Goal: Transaction & Acquisition: Purchase product/service

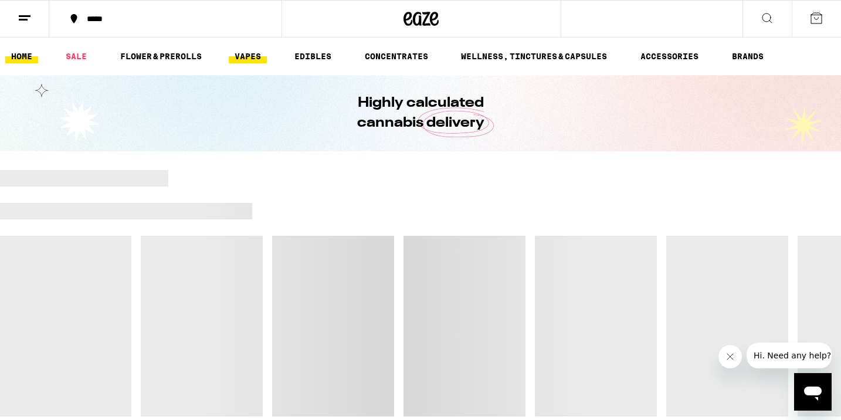
click at [252, 57] on link "VAPES" at bounding box center [248, 56] width 38 height 14
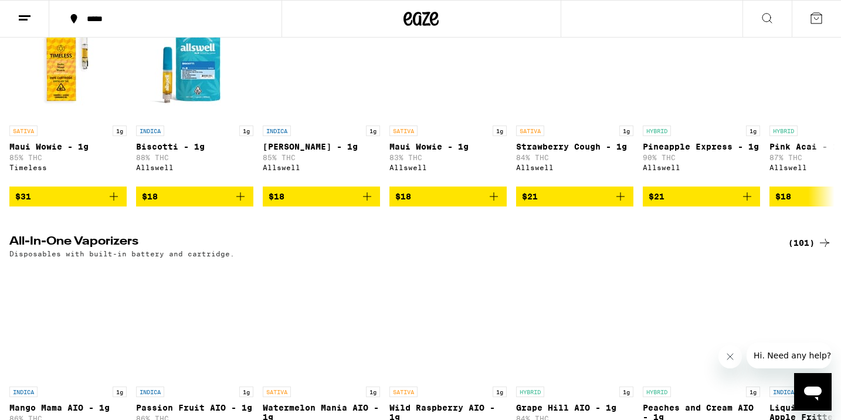
scroll to position [465, 0]
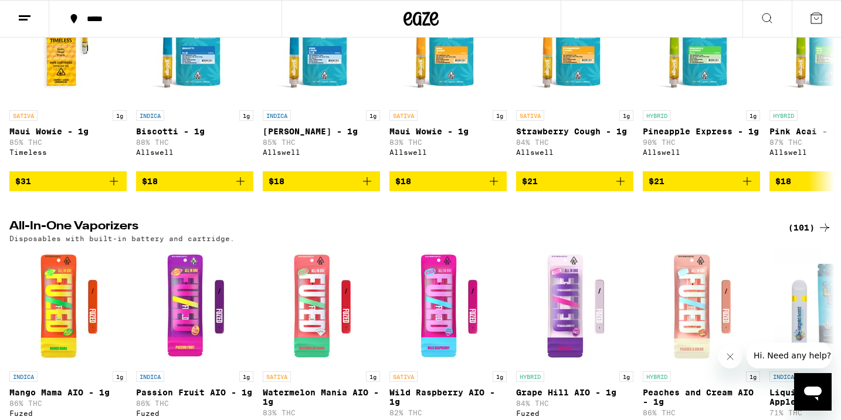
click at [812, 222] on div "(101)" at bounding box center [809, 228] width 43 height 14
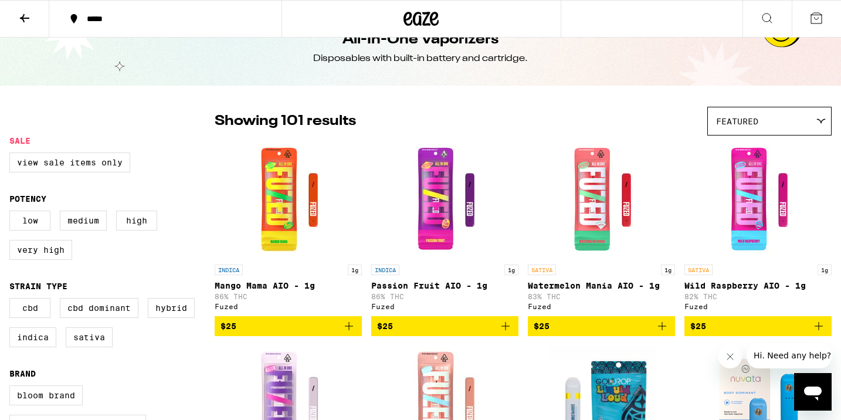
scroll to position [31, 0]
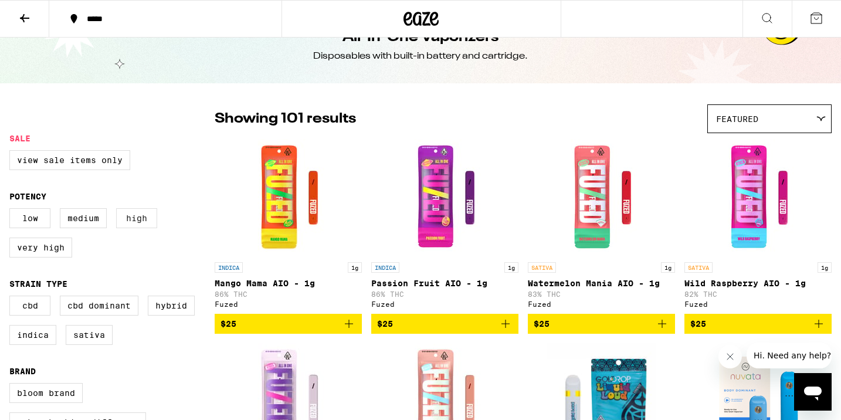
click at [131, 219] on label "High" at bounding box center [136, 218] width 41 height 20
click at [12, 211] on input "High" at bounding box center [12, 210] width 1 height 1
checkbox input "true"
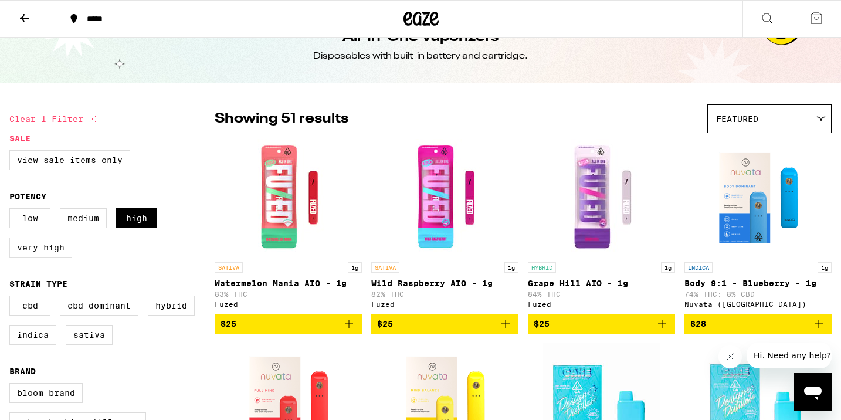
click at [39, 248] on label "Very High" at bounding box center [40, 248] width 63 height 20
click at [12, 211] on input "Very High" at bounding box center [12, 210] width 1 height 1
checkbox input "true"
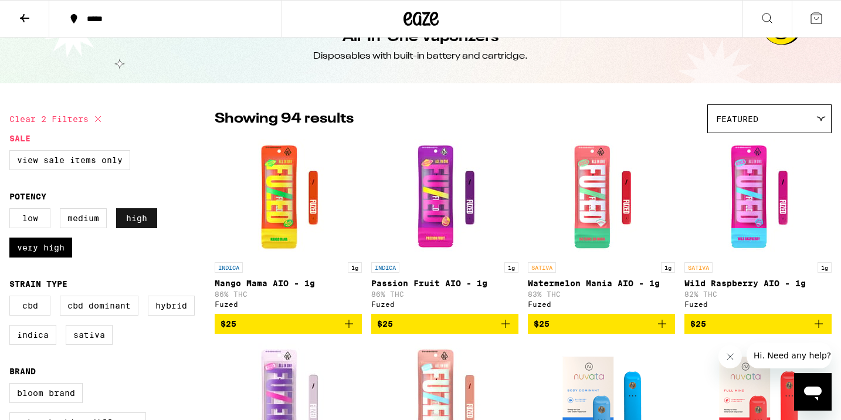
click at [143, 219] on label "High" at bounding box center [136, 218] width 41 height 20
click at [12, 211] on input "High" at bounding box center [12, 210] width 1 height 1
checkbox input "false"
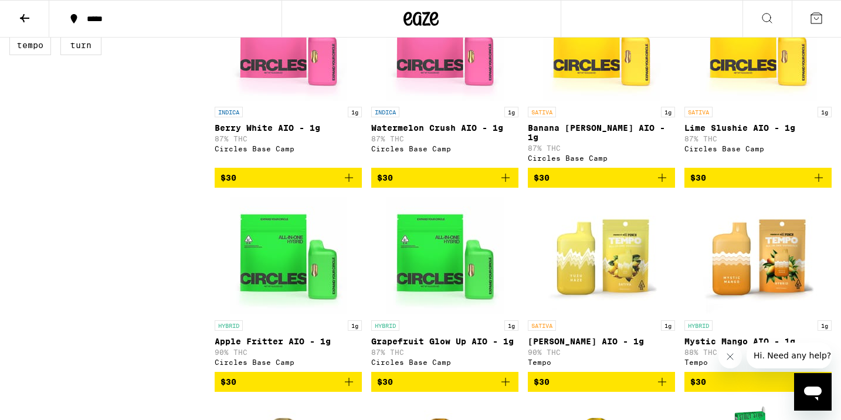
scroll to position [636, 0]
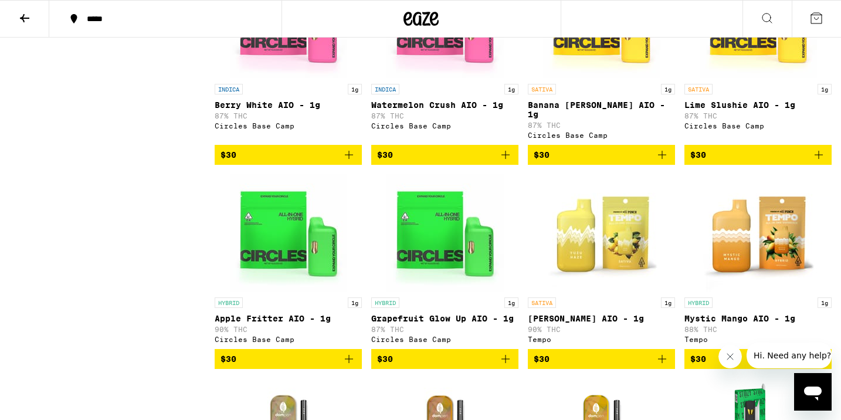
click at [819, 159] on icon "Add to bag" at bounding box center [819, 155] width 8 height 8
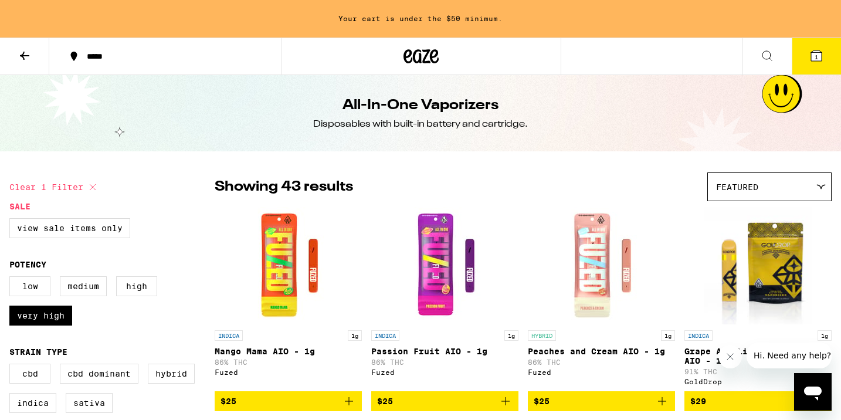
scroll to position [0, 0]
click at [66, 223] on label "View Sale Items Only" at bounding box center [69, 228] width 121 height 20
click at [12, 221] on input "View Sale Items Only" at bounding box center [12, 220] width 1 height 1
checkbox input "true"
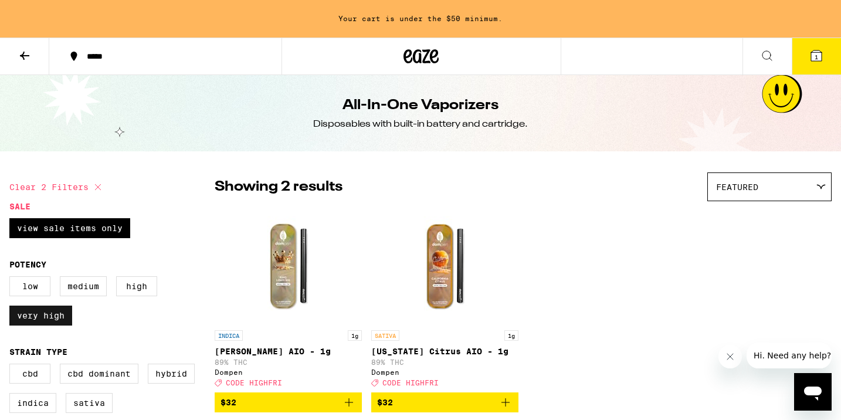
click at [59, 317] on label "Very High" at bounding box center [40, 316] width 63 height 20
click at [12, 279] on input "Very High" at bounding box center [12, 278] width 1 height 1
checkbox input "false"
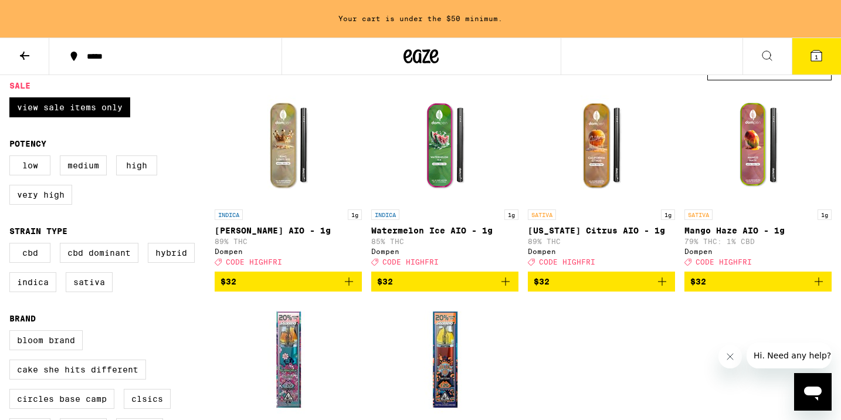
scroll to position [85, 0]
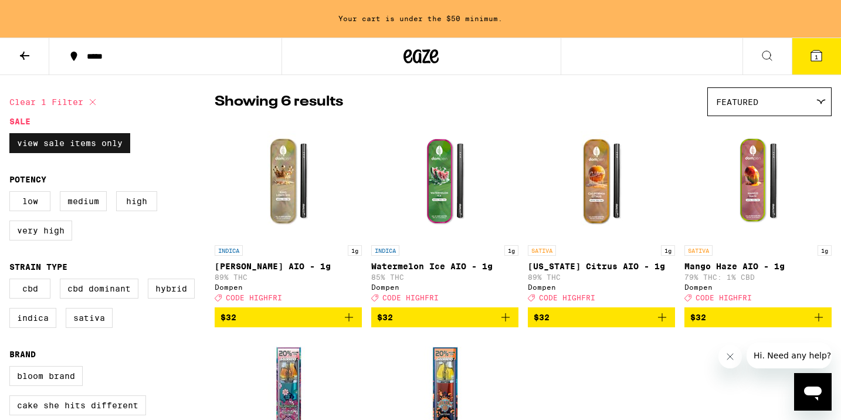
click at [104, 141] on label "View Sale Items Only" at bounding box center [69, 143] width 121 height 20
click at [12, 136] on input "View Sale Items Only" at bounding box center [12, 135] width 1 height 1
checkbox input "false"
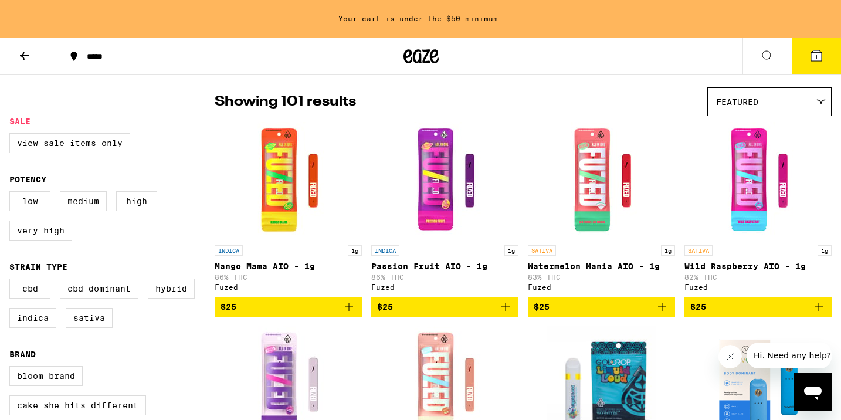
click at [74, 228] on div "Low Medium High Very High" at bounding box center [111, 220] width 205 height 59
click at [59, 232] on label "Very High" at bounding box center [40, 231] width 63 height 20
click at [12, 194] on input "Very High" at bounding box center [12, 193] width 1 height 1
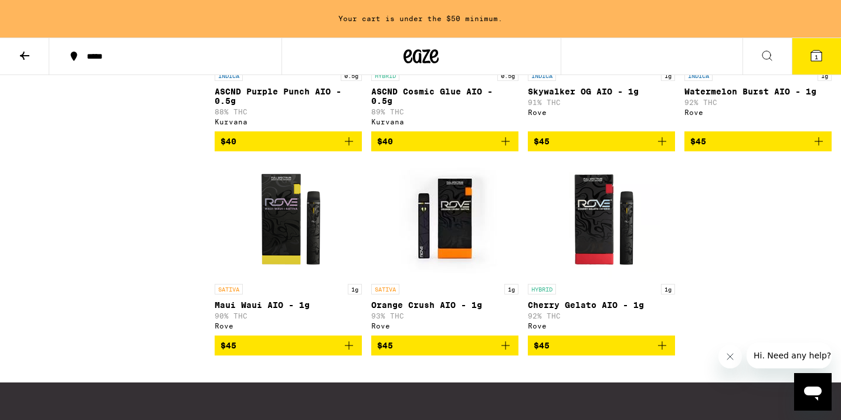
scroll to position [2178, 0]
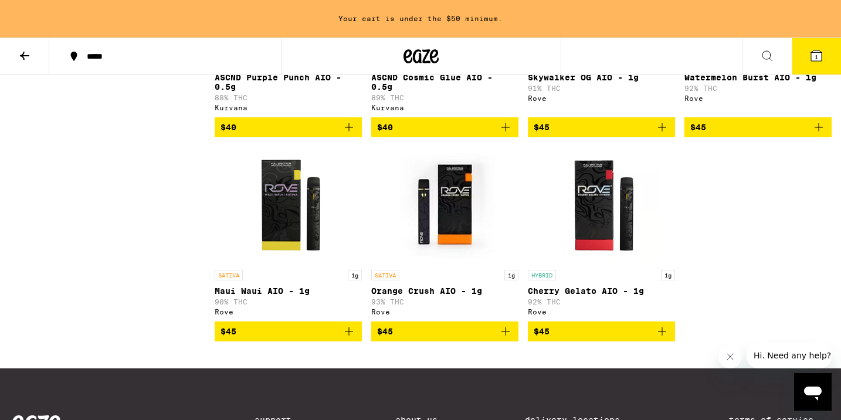
click at [505, 338] on icon "Add to bag" at bounding box center [506, 331] width 14 height 14
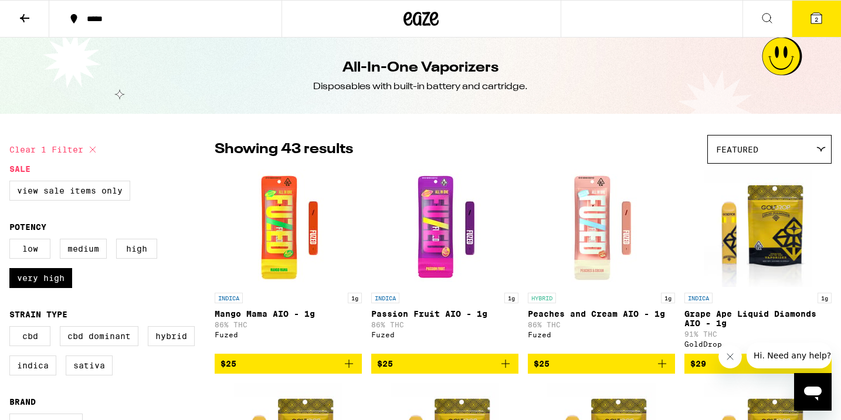
scroll to position [0, 0]
click at [59, 277] on label "Very High" at bounding box center [40, 278] width 63 height 20
click at [12, 241] on input "Very High" at bounding box center [12, 241] width 1 height 1
checkbox input "false"
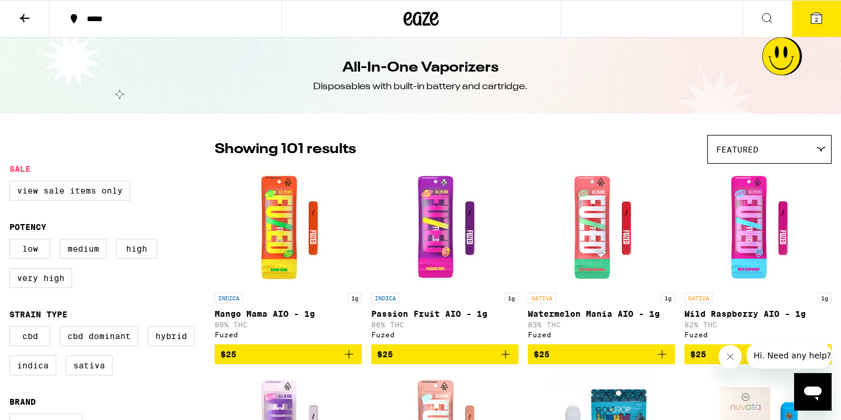
click at [764, 155] on div "Featured" at bounding box center [769, 150] width 123 height 28
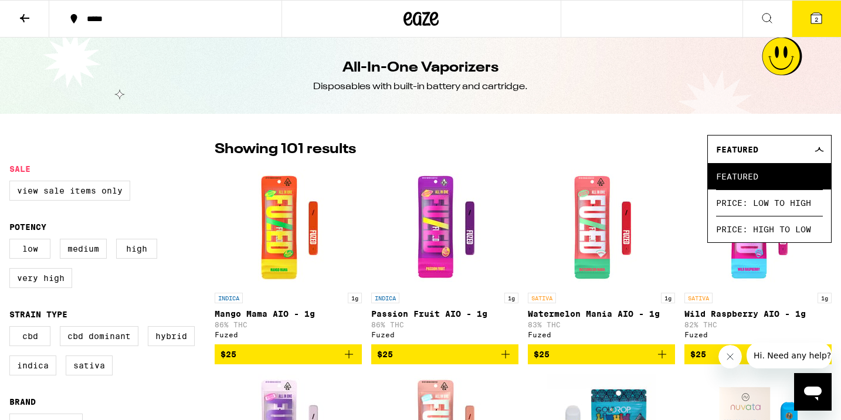
click at [194, 138] on div at bounding box center [111, 149] width 205 height 29
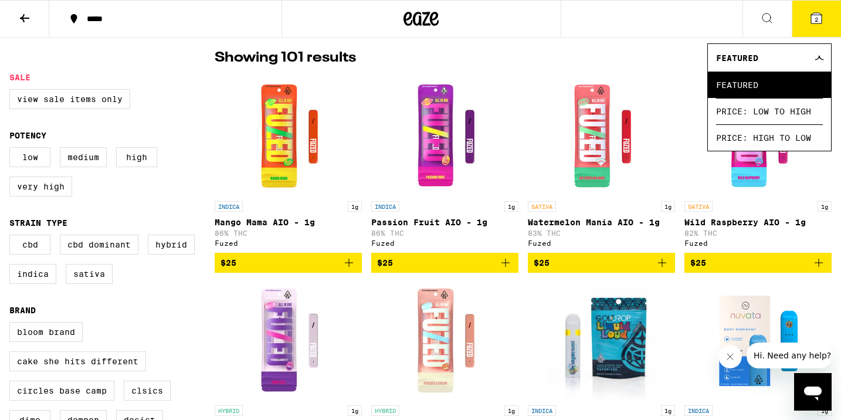
scroll to position [96, 0]
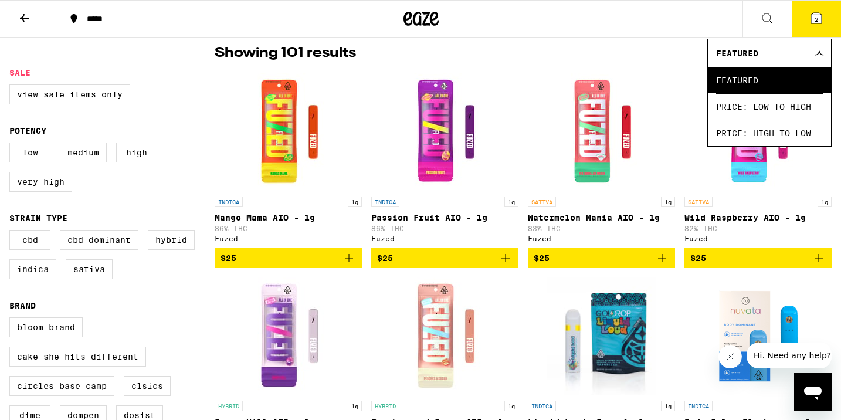
click at [36, 275] on label "Indica" at bounding box center [32, 269] width 47 height 20
click at [12, 232] on input "Indica" at bounding box center [12, 232] width 1 height 1
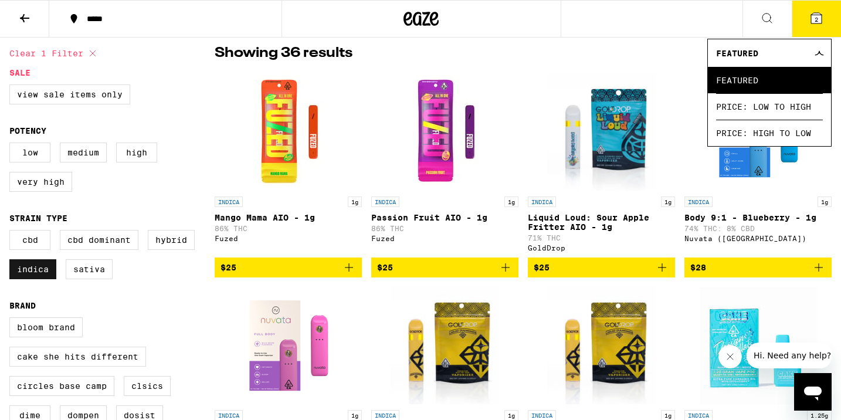
click at [36, 275] on label "Indica" at bounding box center [32, 269] width 47 height 20
click at [12, 232] on input "Indica" at bounding box center [12, 232] width 1 height 1
checkbox input "false"
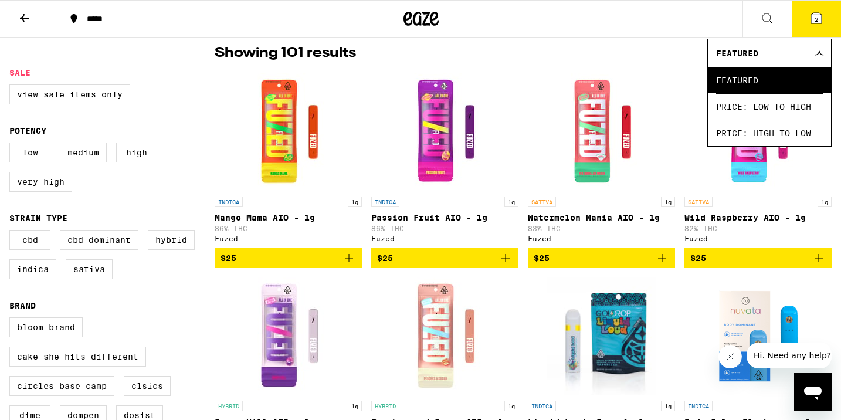
scroll to position [104, 0]
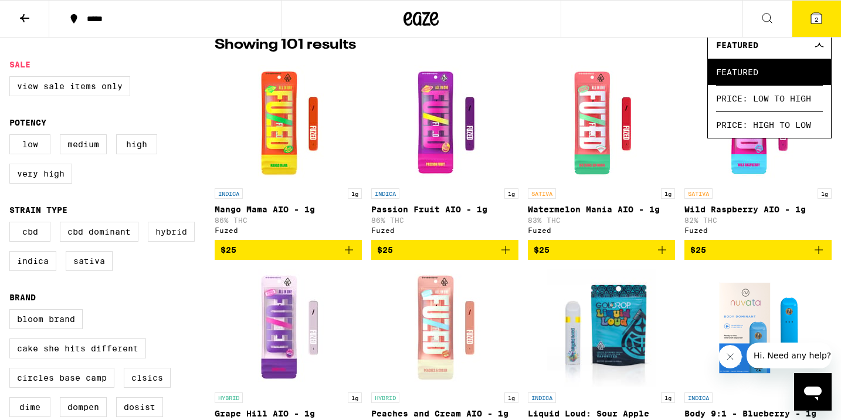
click at [166, 242] on label "Hybrid" at bounding box center [171, 232] width 47 height 20
click at [12, 224] on input "Hybrid" at bounding box center [12, 223] width 1 height 1
checkbox input "true"
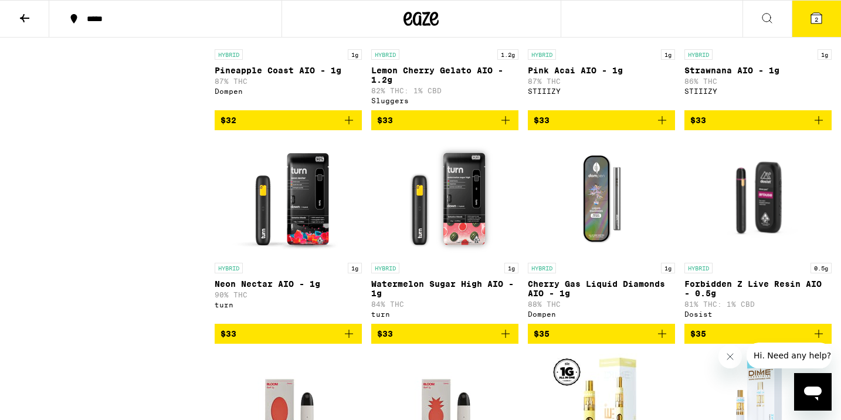
scroll to position [1136, 0]
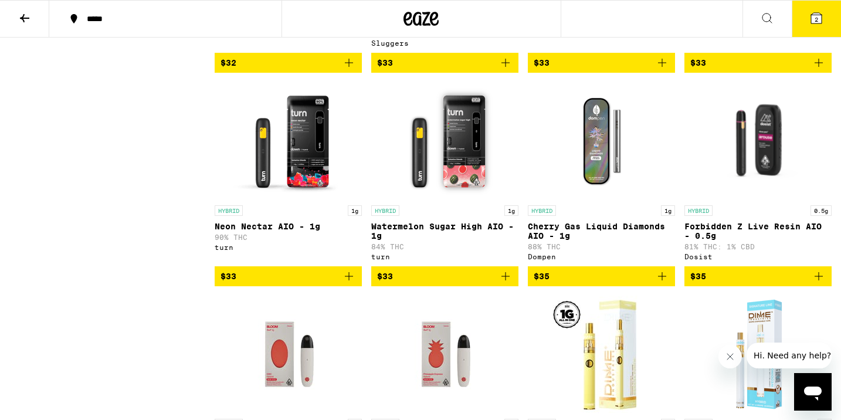
click at [507, 283] on icon "Add to bag" at bounding box center [506, 276] width 14 height 14
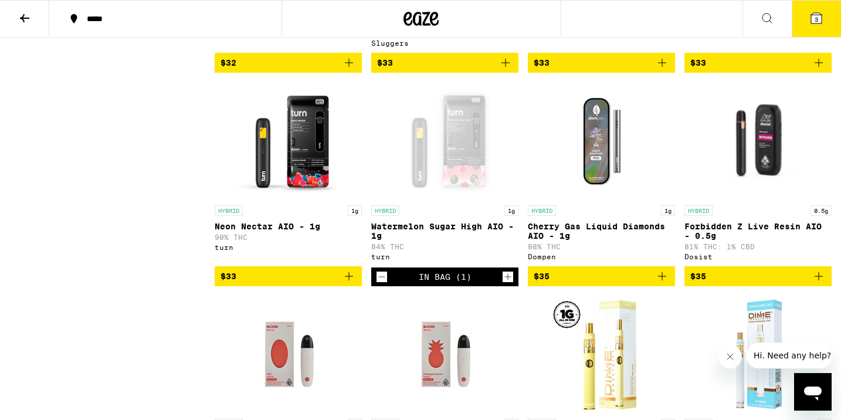
click at [810, 9] on button "3" at bounding box center [816, 19] width 49 height 36
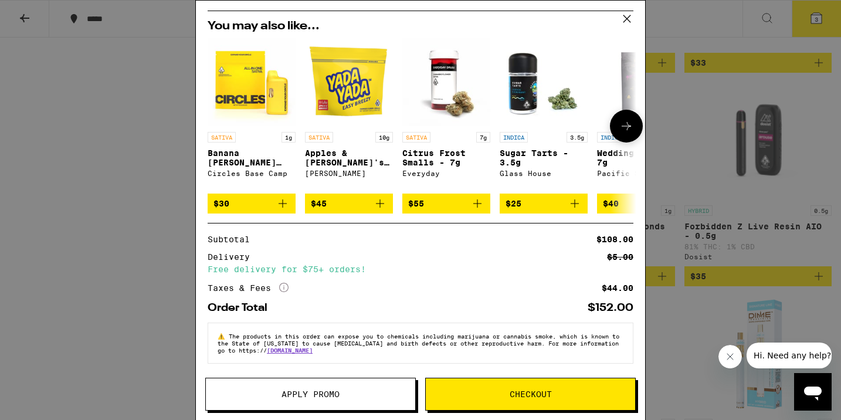
scroll to position [163, 0]
click at [629, 17] on icon at bounding box center [627, 19] width 18 height 18
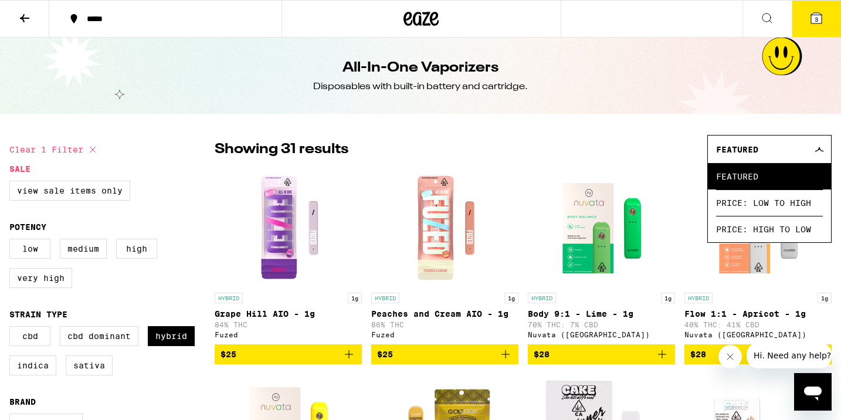
click at [810, 16] on icon at bounding box center [816, 18] width 14 height 14
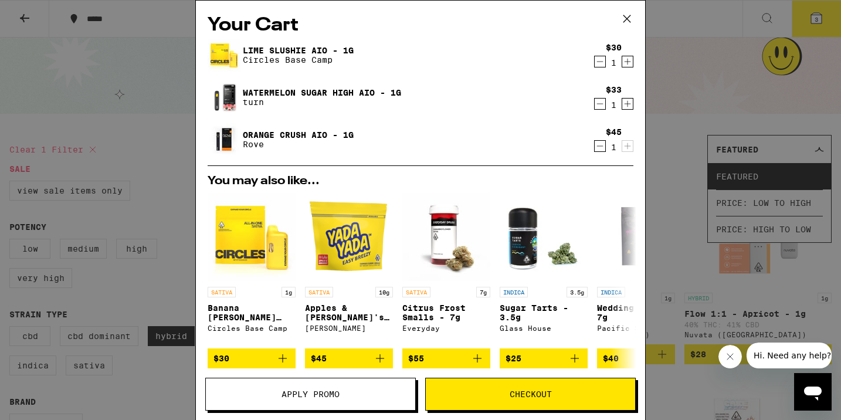
click at [629, 15] on icon at bounding box center [627, 19] width 18 height 18
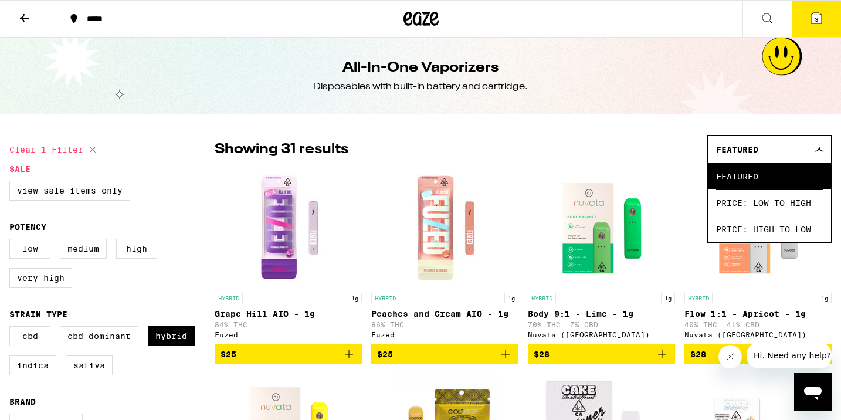
click at [808, 15] on button "3" at bounding box center [816, 19] width 49 height 36
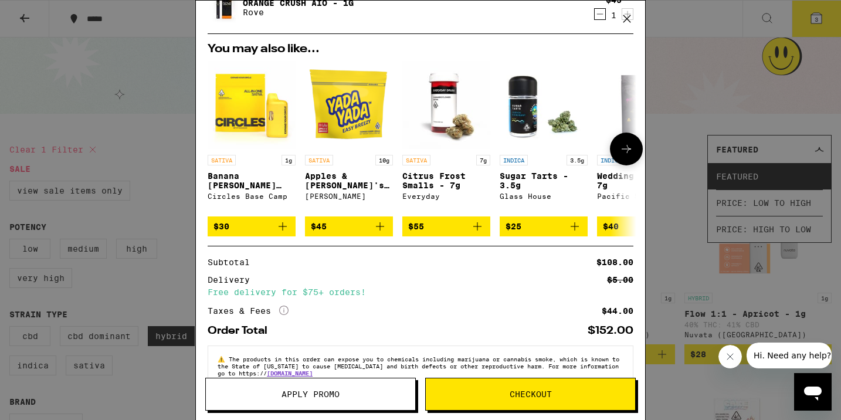
scroll to position [134, 0]
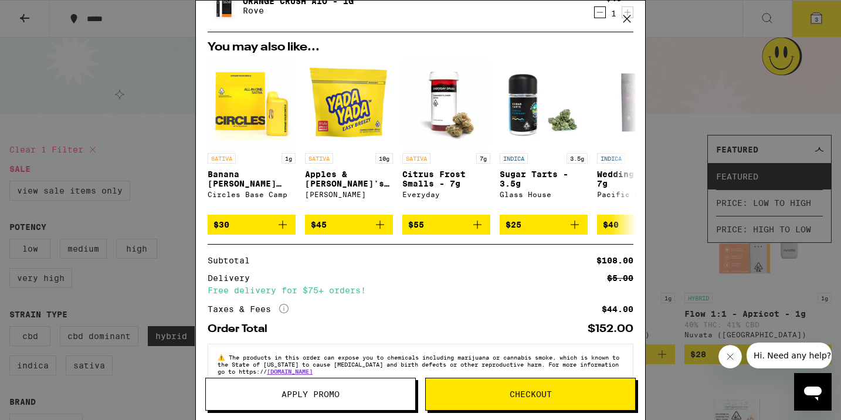
click at [629, 16] on icon at bounding box center [627, 19] width 18 height 18
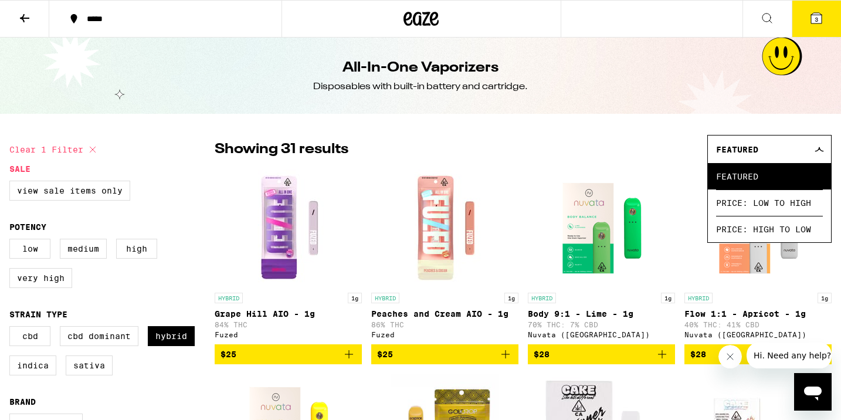
click at [29, 23] on icon at bounding box center [25, 18] width 14 height 14
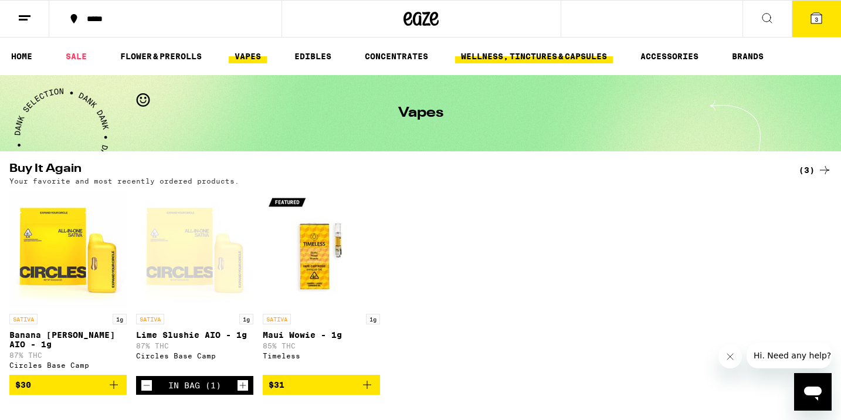
click at [508, 62] on link "WELLNESS, TINCTURES & CAPSULES" at bounding box center [534, 56] width 158 height 14
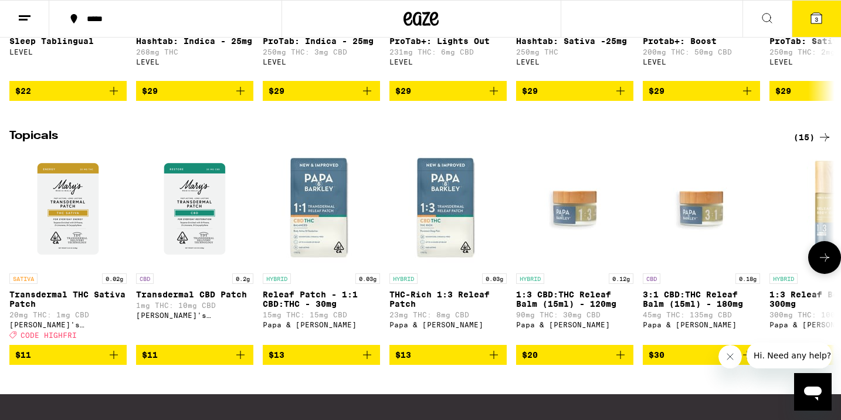
scroll to position [815, 0]
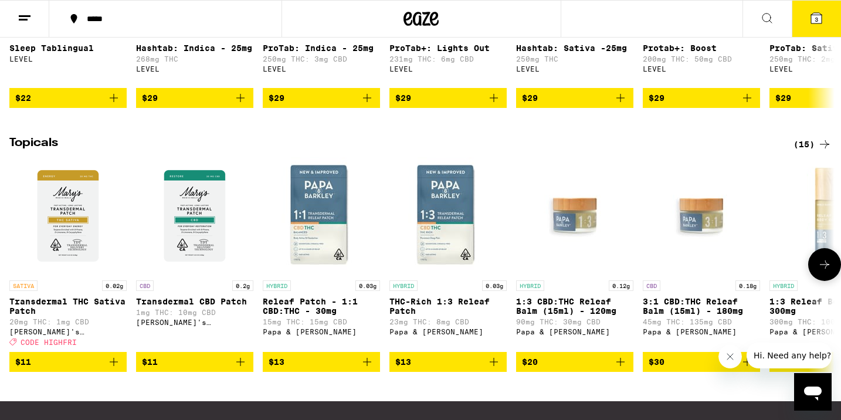
click at [823, 272] on icon at bounding box center [825, 265] width 14 height 14
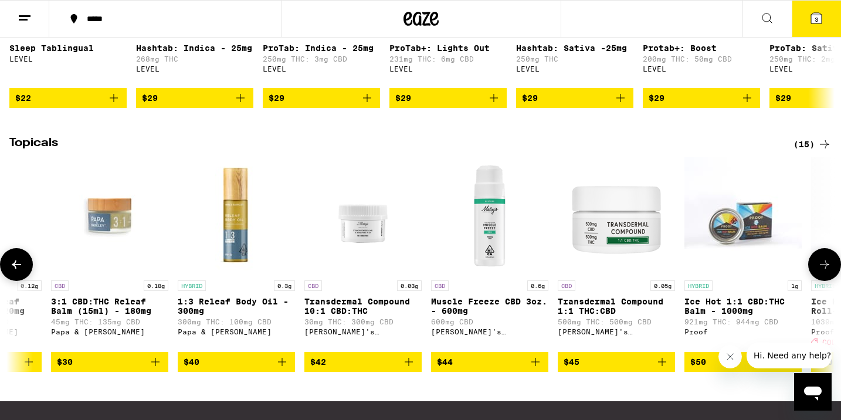
scroll to position [0, 695]
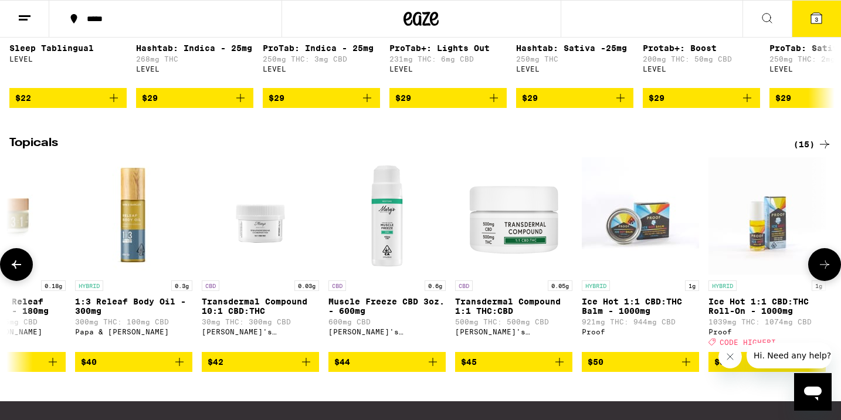
click at [823, 272] on icon at bounding box center [825, 265] width 14 height 14
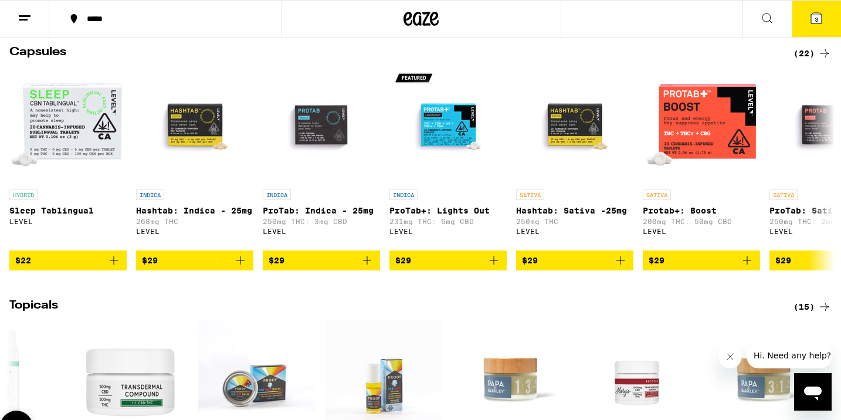
scroll to position [634, 0]
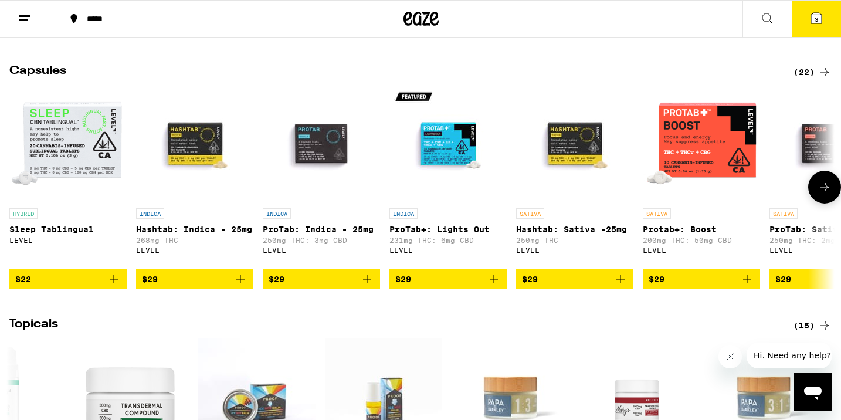
click at [808, 192] on div at bounding box center [824, 187] width 33 height 33
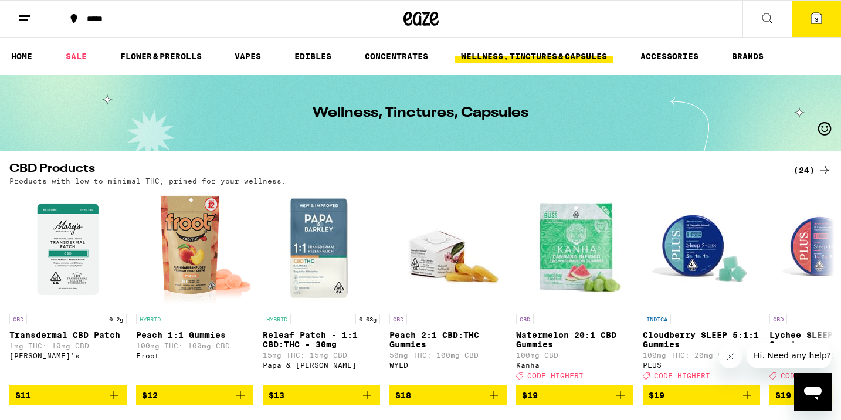
scroll to position [0, 0]
click at [815, 29] on button "3" at bounding box center [816, 19] width 49 height 36
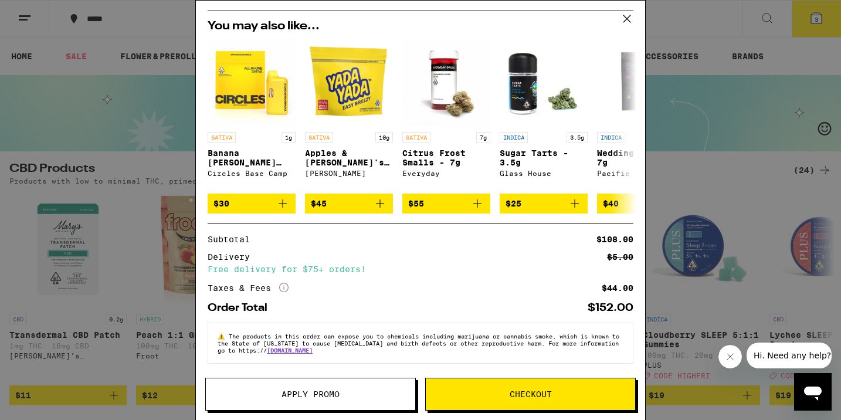
scroll to position [163, 0]
click at [469, 380] on button "Checkout" at bounding box center [530, 394] width 211 height 33
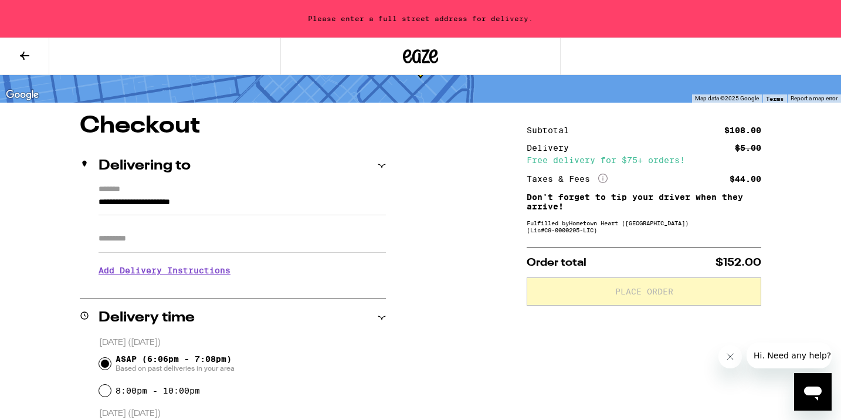
scroll to position [66, 0]
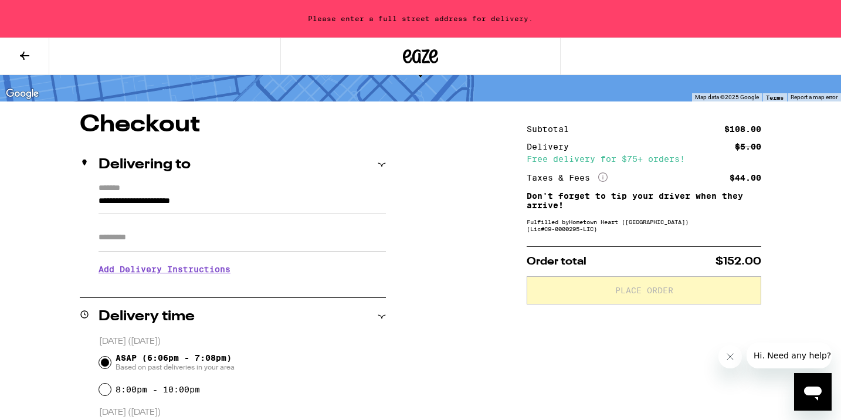
click at [193, 195] on input "**********" at bounding box center [242, 204] width 287 height 20
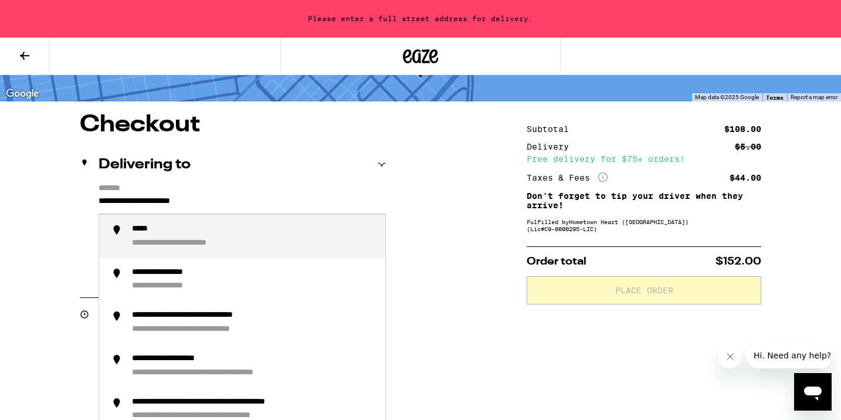
drag, startPoint x: 100, startPoint y: 198, endPoint x: 270, endPoint y: 219, distance: 171.5
click at [270, 214] on div "**********" at bounding box center [242, 204] width 287 height 20
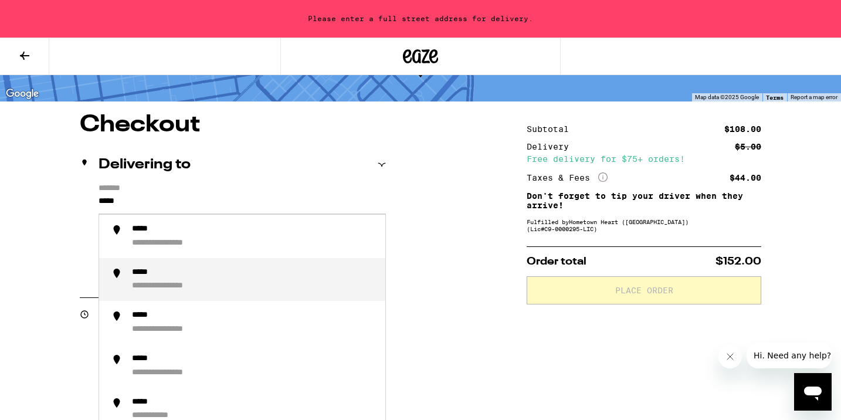
click at [259, 271] on div "**********" at bounding box center [254, 279] width 244 height 25
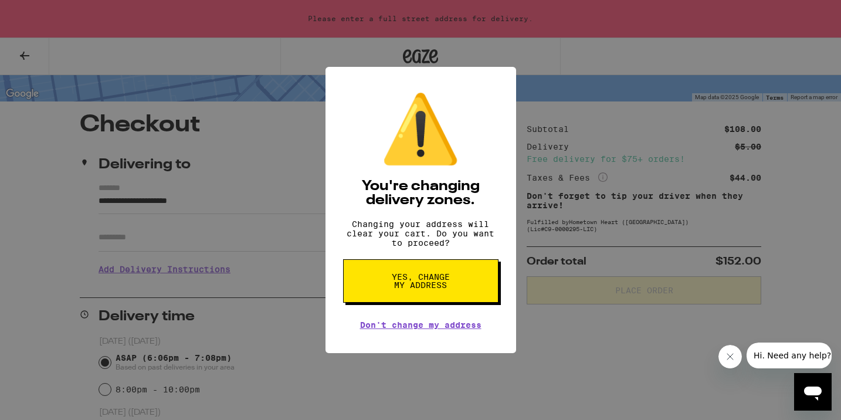
click at [387, 275] on button "Yes, change my address" at bounding box center [420, 280] width 155 height 43
type input "**********"
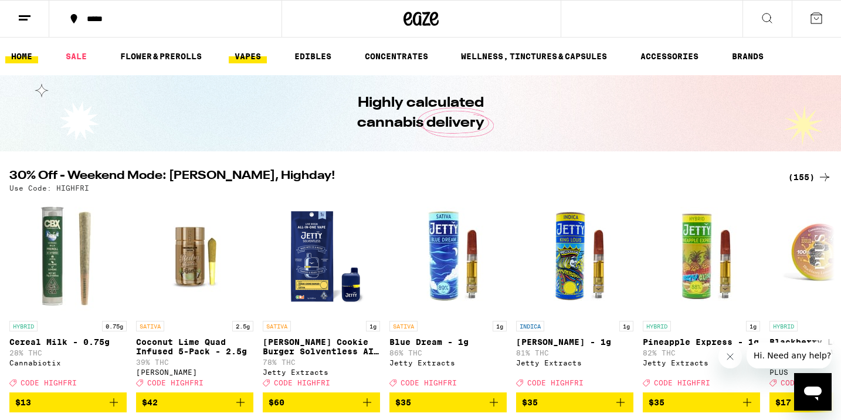
click at [252, 52] on link "VAPES" at bounding box center [248, 56] width 38 height 14
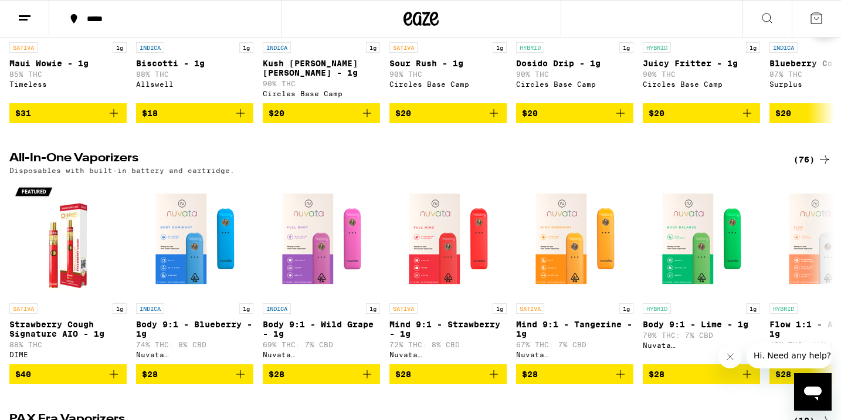
scroll to position [534, 0]
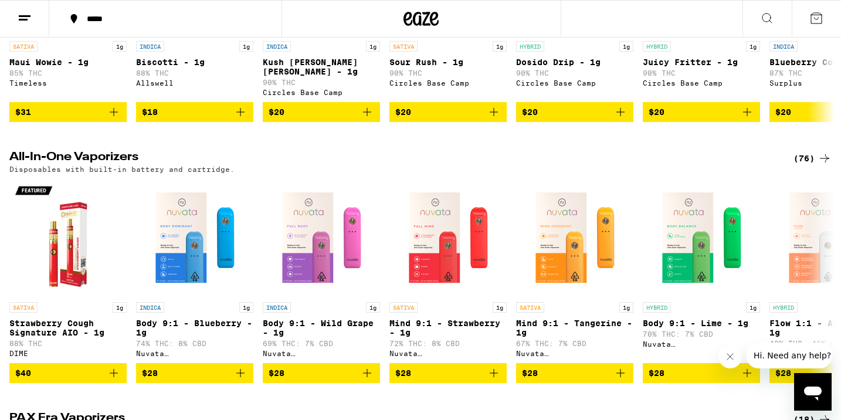
click at [816, 151] on div "(76)" at bounding box center [813, 158] width 38 height 14
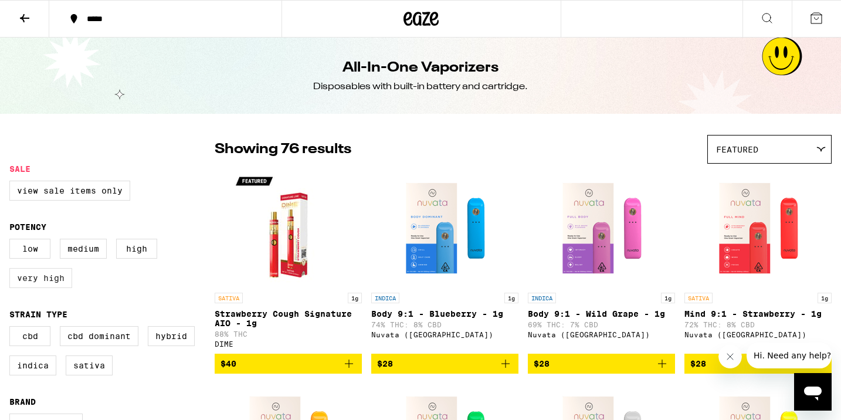
click at [27, 279] on label "Very High" at bounding box center [40, 278] width 63 height 20
click at [12, 241] on input "Very High" at bounding box center [12, 241] width 1 height 1
checkbox input "true"
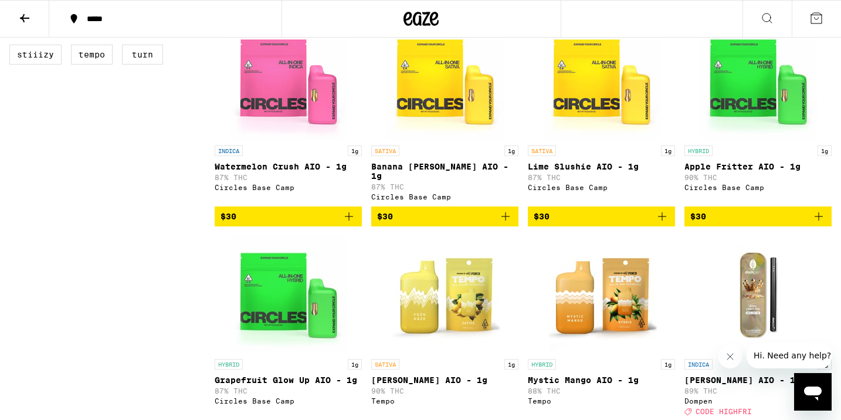
scroll to position [506, 0]
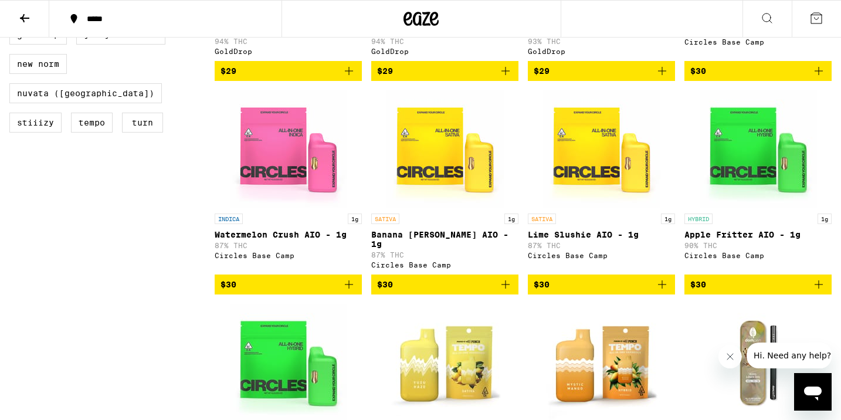
click at [660, 292] on icon "Add to bag" at bounding box center [662, 284] width 14 height 14
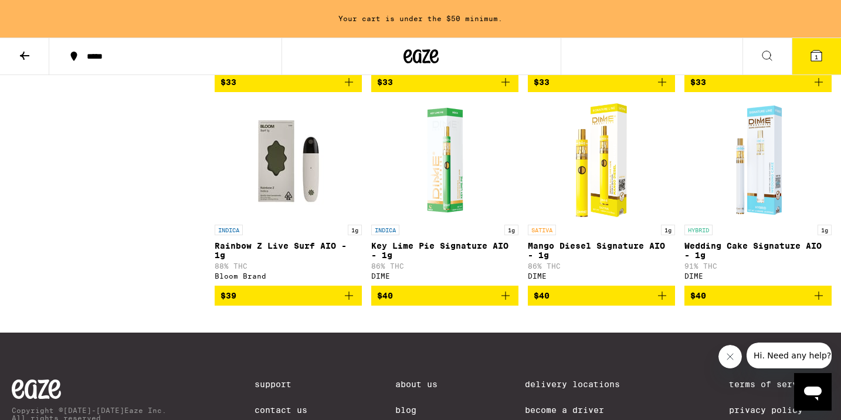
scroll to position [1632, 0]
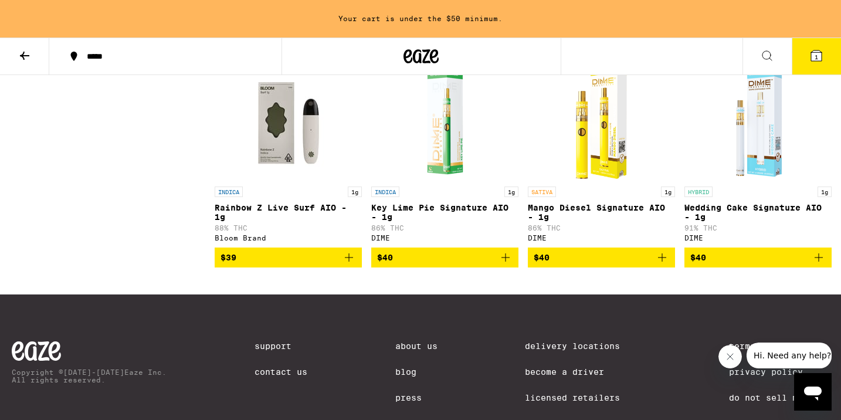
click at [660, 265] on icon "Add to bag" at bounding box center [662, 257] width 14 height 14
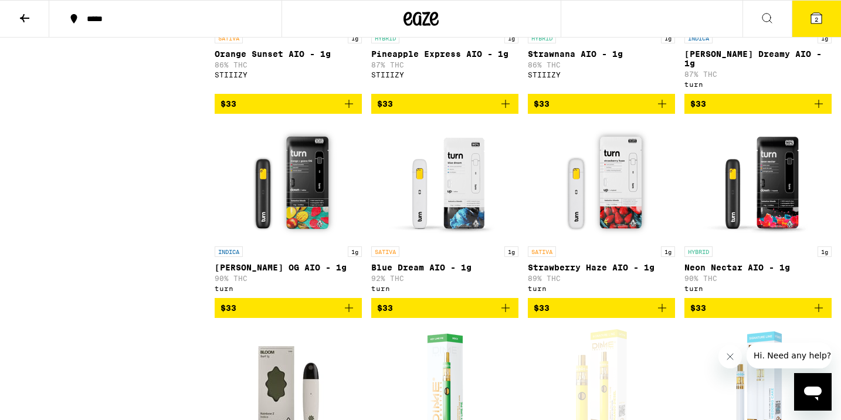
scroll to position [1332, 0]
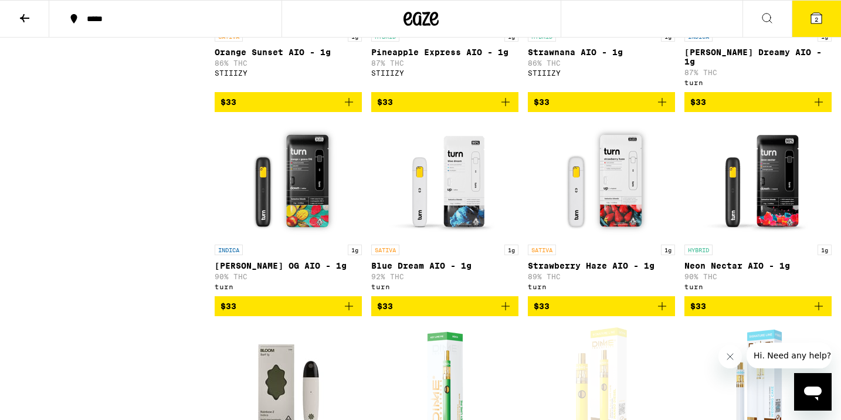
click at [814, 316] on button "$33" at bounding box center [758, 306] width 147 height 20
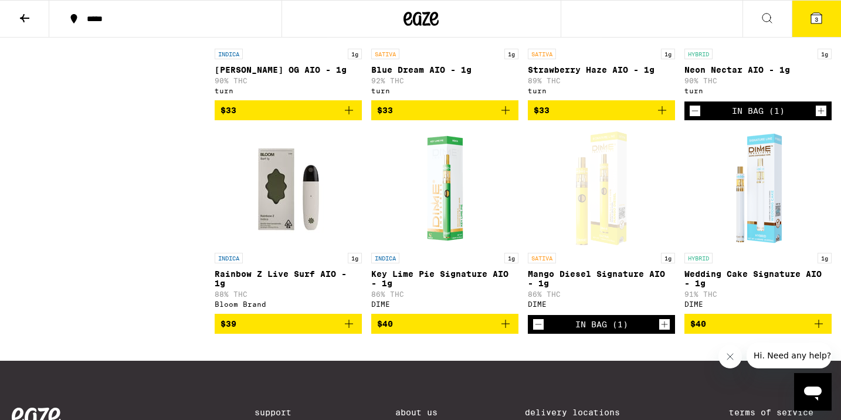
scroll to position [1508, 0]
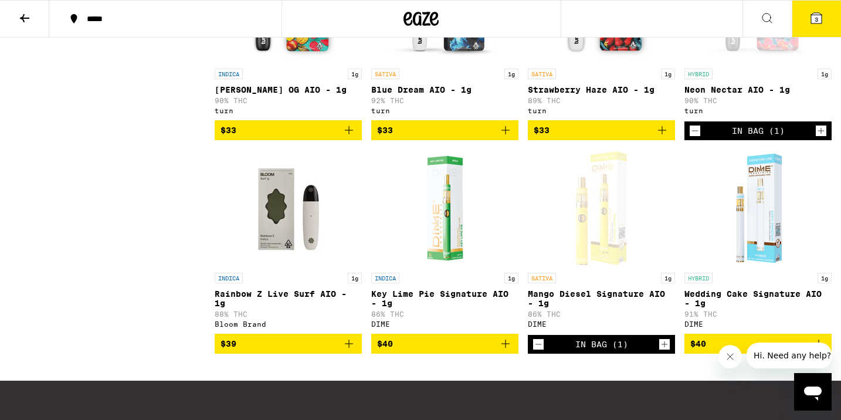
click at [817, 17] on span "3" at bounding box center [817, 19] width 4 height 7
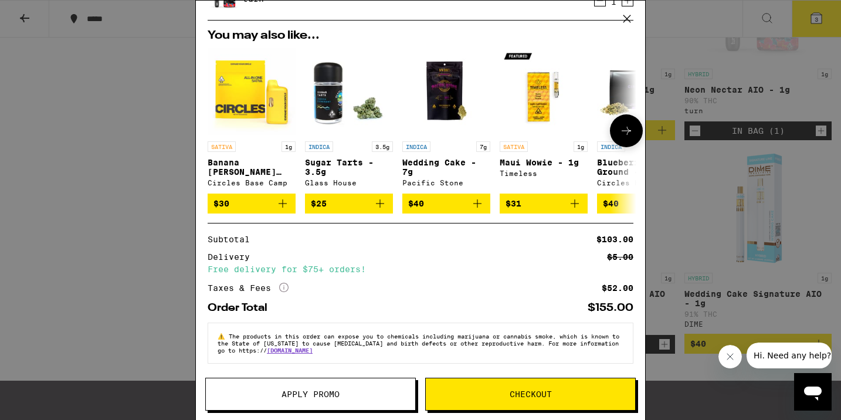
scroll to position [153, 0]
click at [625, 17] on icon at bounding box center [627, 18] width 7 height 7
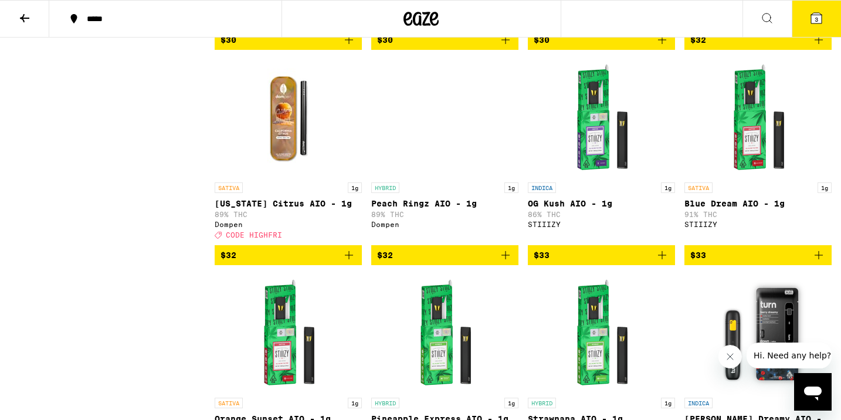
scroll to position [960, 0]
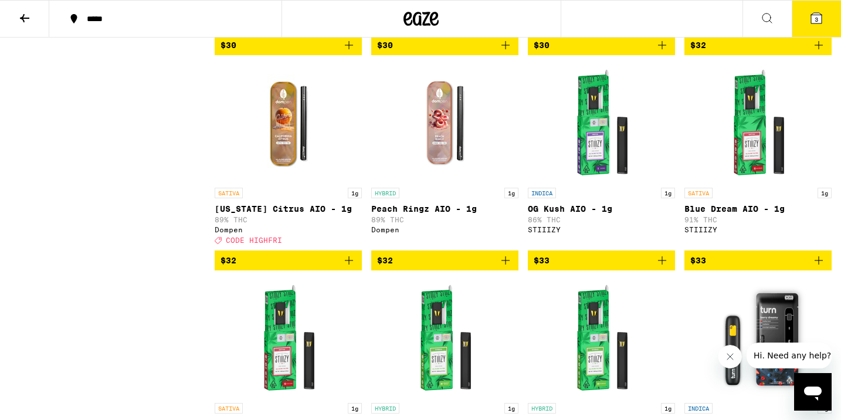
click at [352, 267] on icon "Add to bag" at bounding box center [349, 260] width 14 height 14
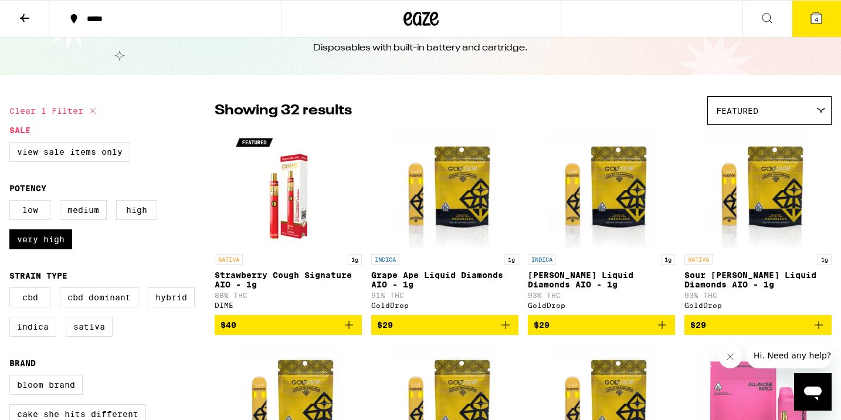
scroll to position [50, 0]
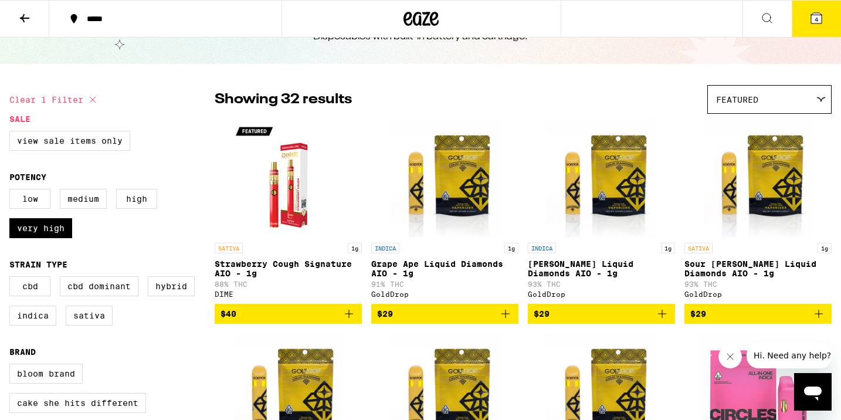
click at [818, 10] on button "4" at bounding box center [816, 19] width 49 height 36
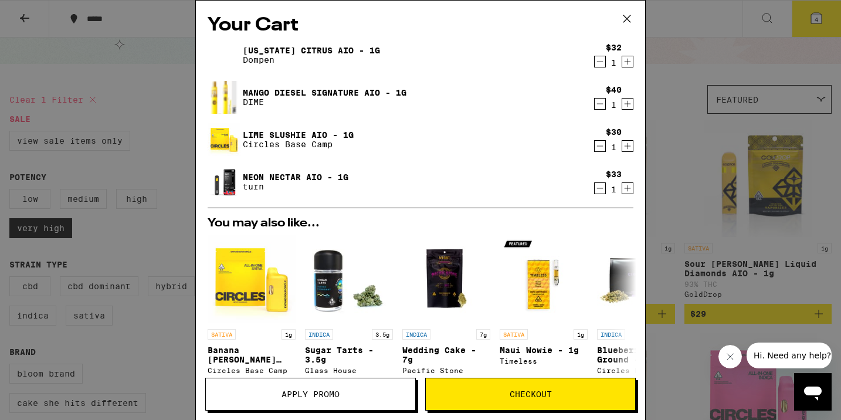
click at [604, 104] on icon "Decrement" at bounding box center [600, 104] width 11 height 14
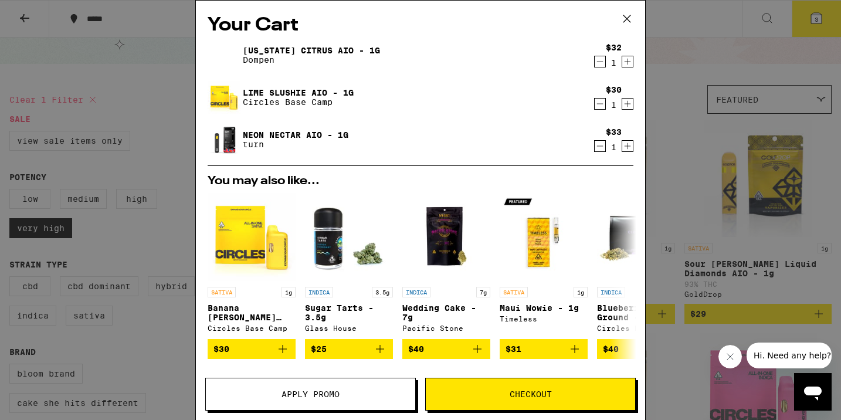
click at [598, 143] on icon "Decrement" at bounding box center [600, 146] width 11 height 14
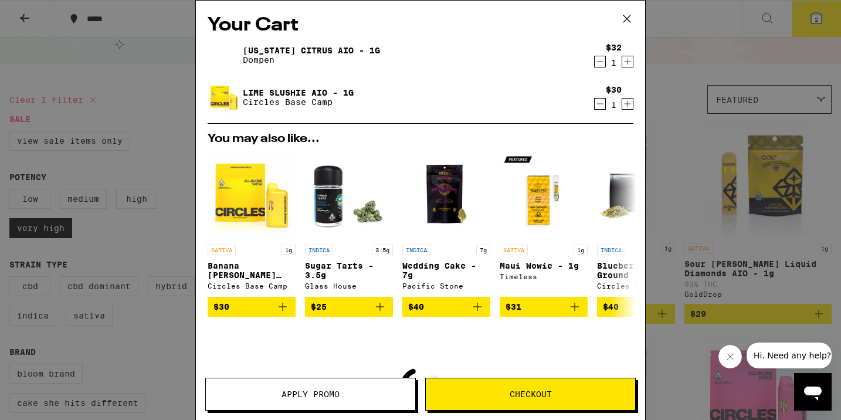
click at [626, 22] on icon at bounding box center [627, 19] width 18 height 18
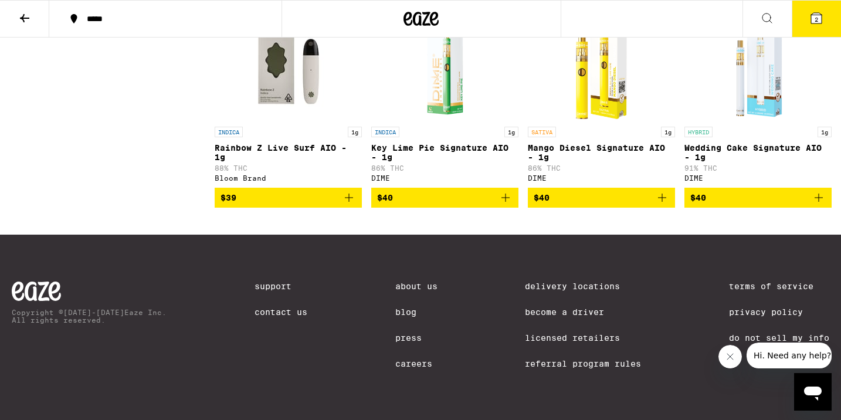
scroll to position [1684, 0]
click at [819, 194] on icon "Add to bag" at bounding box center [819, 198] width 8 height 8
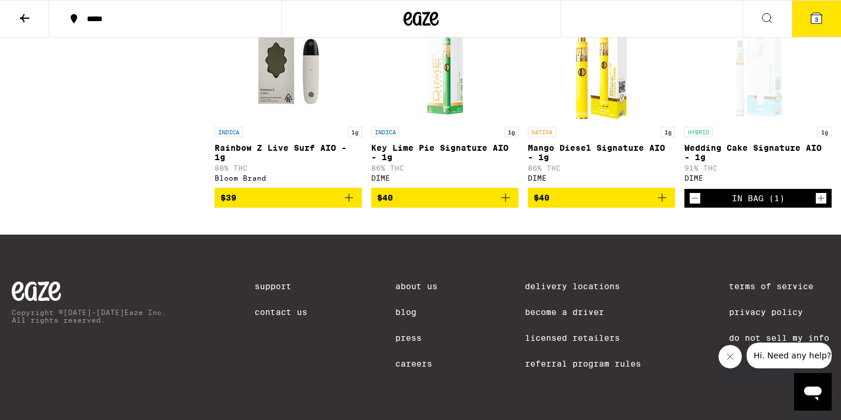
click at [819, 22] on icon at bounding box center [816, 18] width 11 height 11
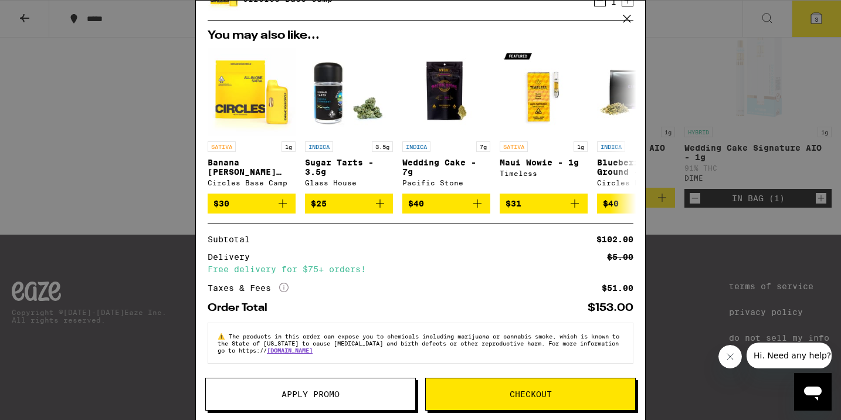
scroll to position [153, 0]
click at [317, 387] on button "Apply Promo" at bounding box center [310, 394] width 211 height 33
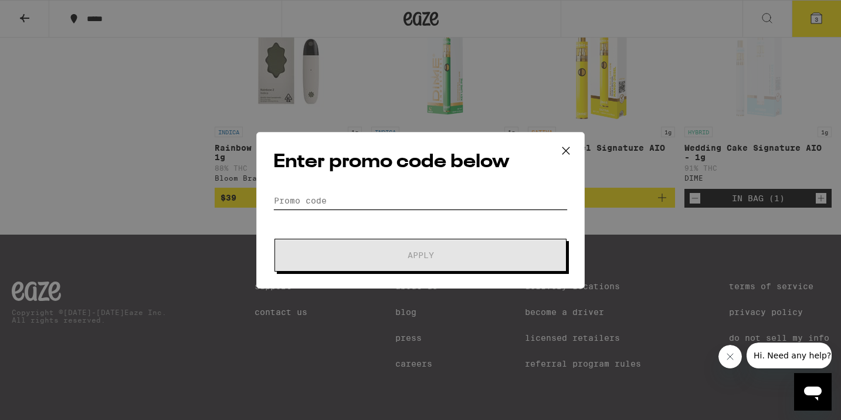
click at [331, 198] on input "Promo Code" at bounding box center [420, 201] width 294 height 18
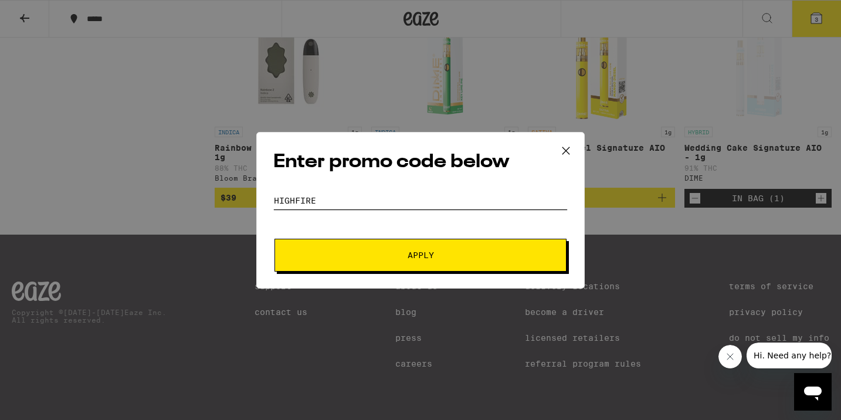
type input "highfire"
click at [327, 251] on span "Apply" at bounding box center [420, 255] width 211 height 8
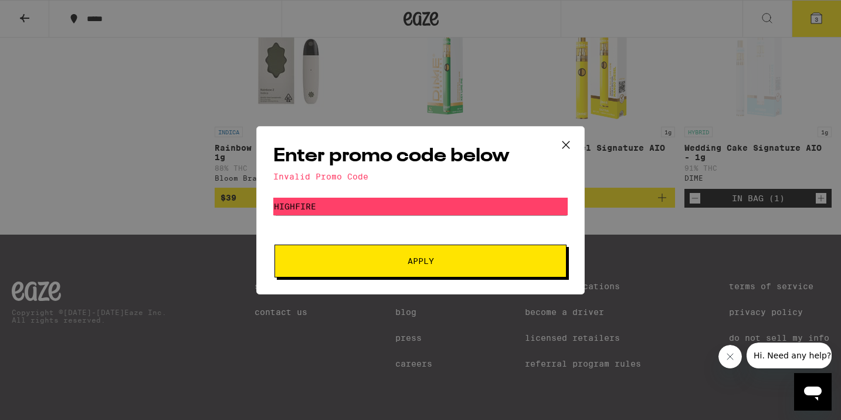
click at [550, 144] on button at bounding box center [566, 146] width 36 height 38
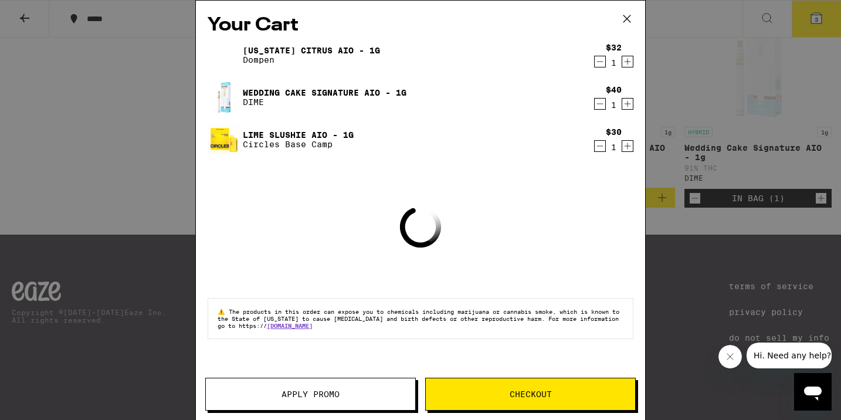
click at [629, 15] on icon at bounding box center [627, 19] width 18 height 18
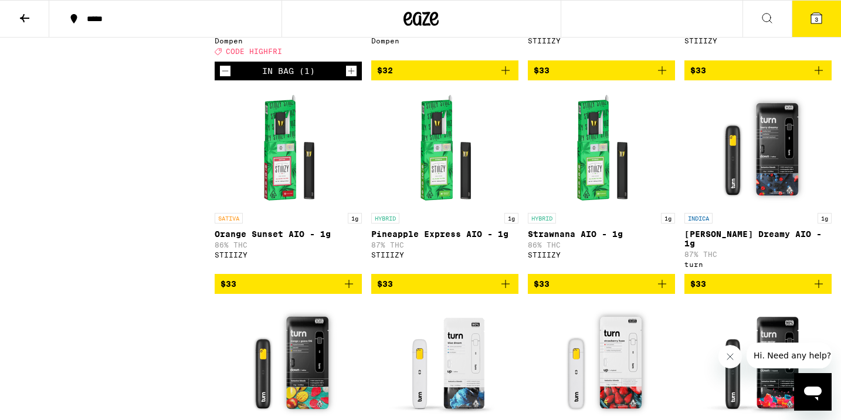
scroll to position [899, 0]
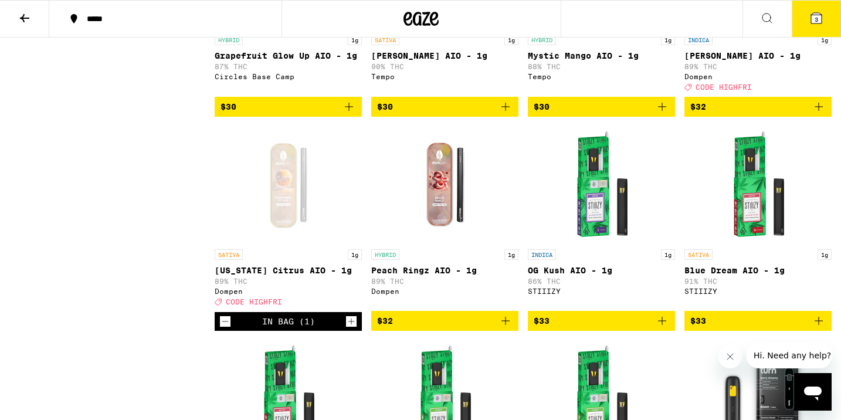
click at [824, 20] on button "3" at bounding box center [816, 19] width 49 height 36
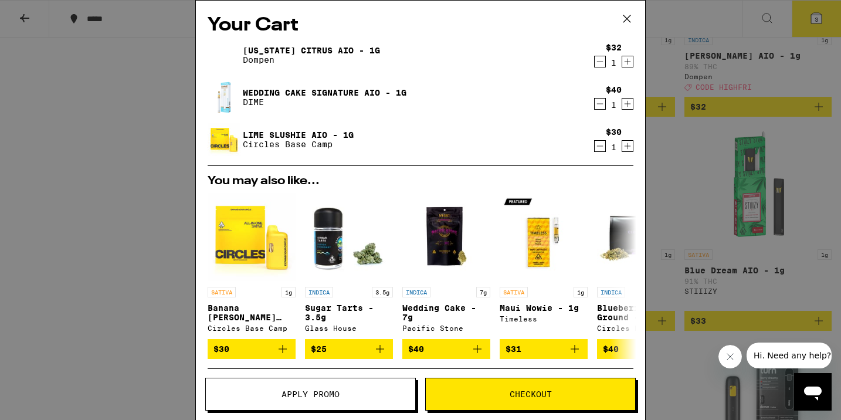
click at [340, 390] on span "Apply Promo" at bounding box center [311, 394] width 58 height 8
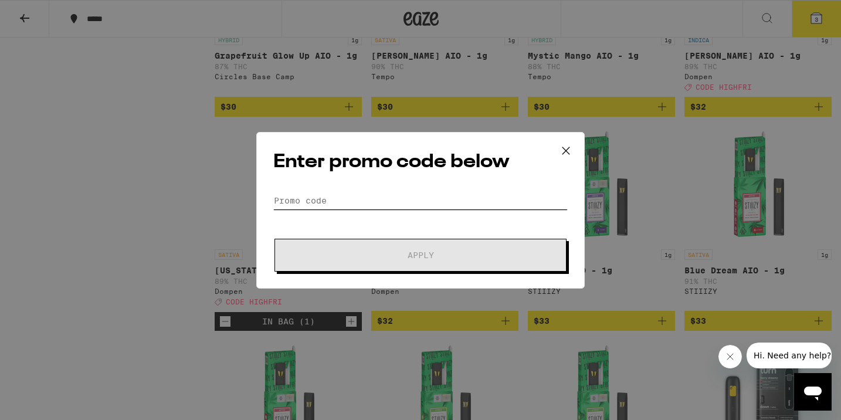
click at [317, 202] on input "Promo Code" at bounding box center [420, 201] width 294 height 18
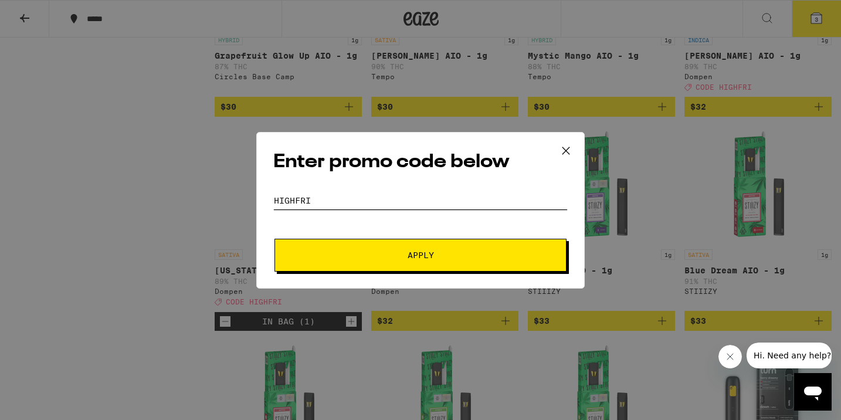
type input "Highfri"
click at [327, 248] on button "Apply" at bounding box center [421, 255] width 292 height 33
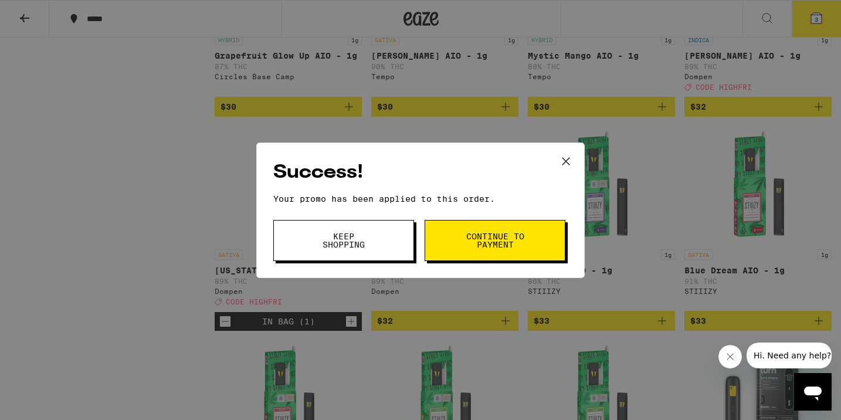
click at [452, 246] on button "Continue to payment" at bounding box center [495, 240] width 141 height 41
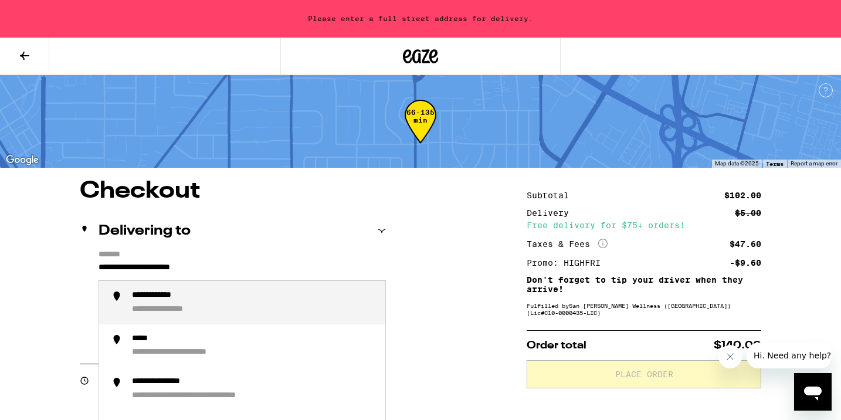
drag, startPoint x: 233, startPoint y: 265, endPoint x: 123, endPoint y: 240, distance: 112.6
click at [123, 240] on div "**********" at bounding box center [233, 288] width 306 height 152
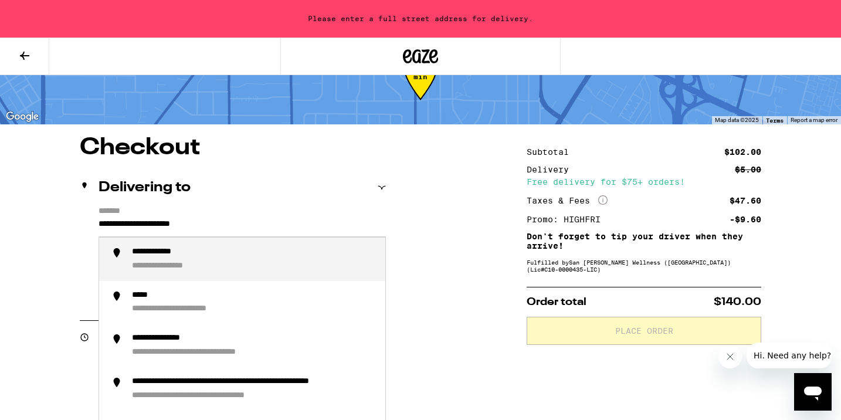
scroll to position [44, 0]
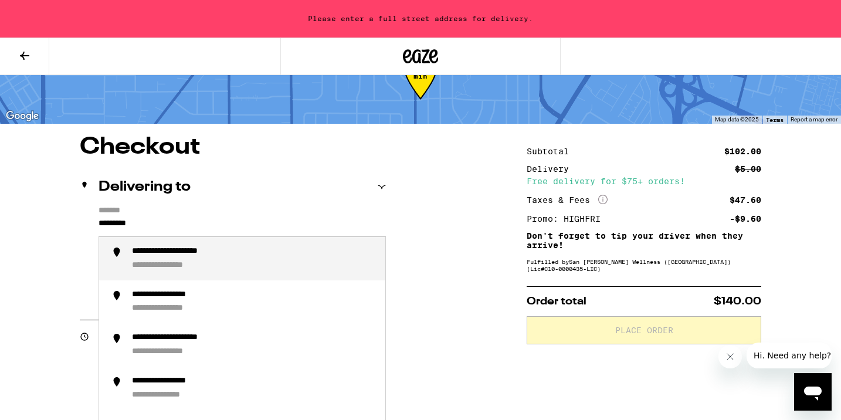
click at [323, 257] on div "**********" at bounding box center [254, 258] width 244 height 25
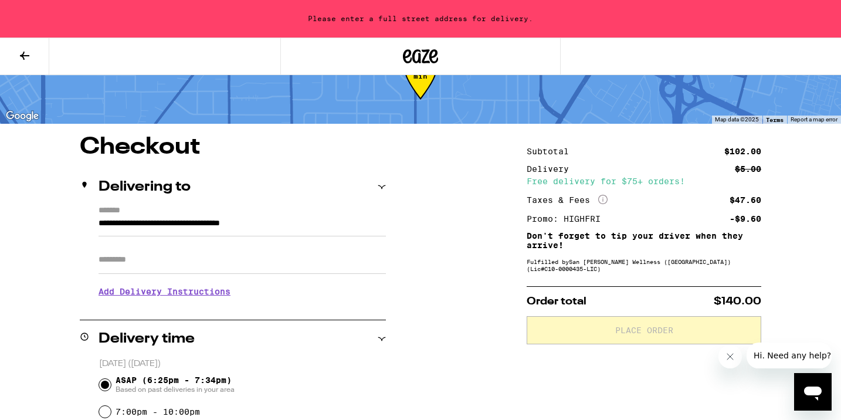
type input "**********"
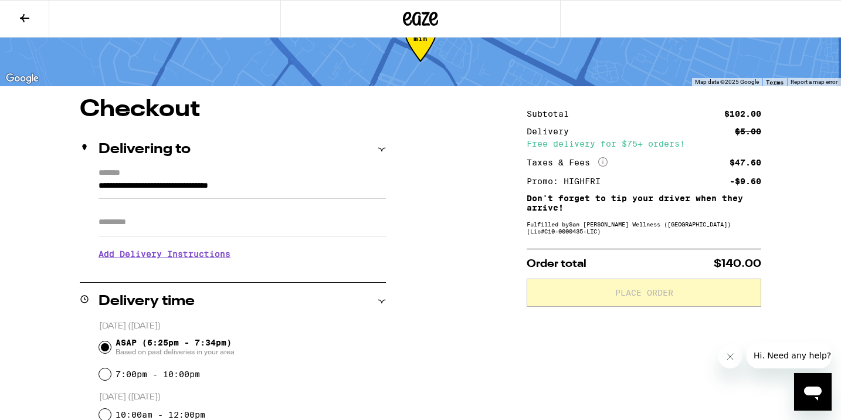
click at [206, 231] on input "Apt/Suite" at bounding box center [242, 222] width 287 height 28
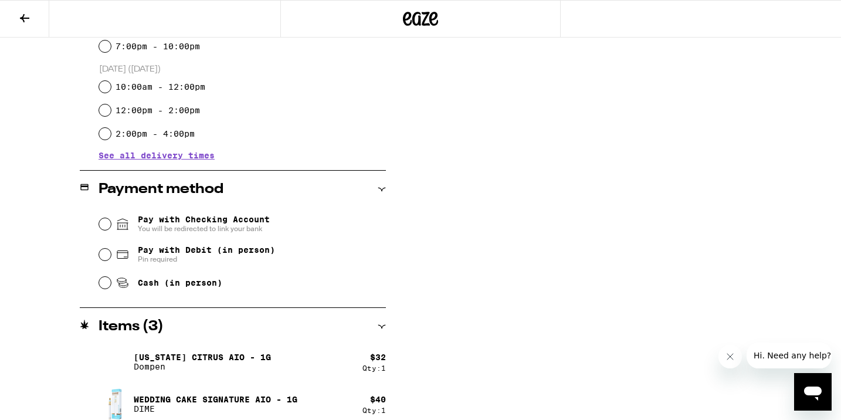
scroll to position [384, 0]
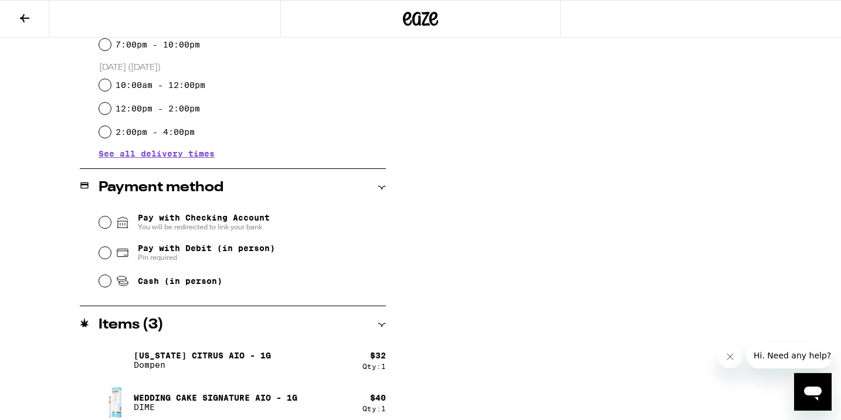
type input "****"
click at [189, 285] on span "Cash (in person)" at bounding box center [180, 280] width 84 height 9
click at [111, 285] on input "Cash (in person)" at bounding box center [105, 281] width 12 height 12
radio input "true"
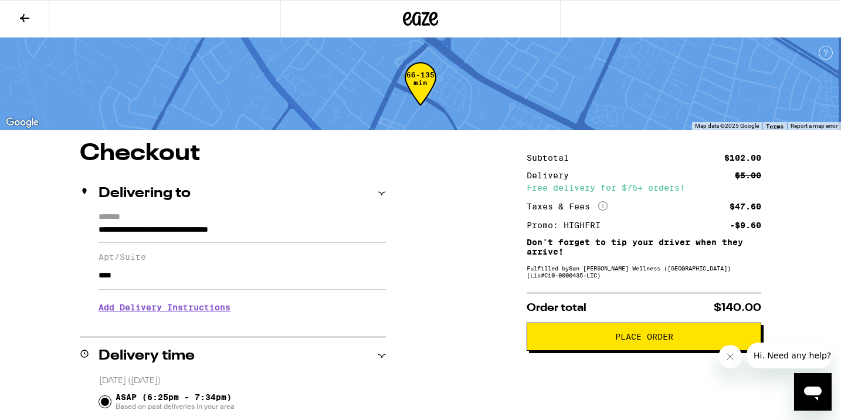
scroll to position [0, 0]
click at [658, 336] on button "Place Order" at bounding box center [644, 337] width 235 height 28
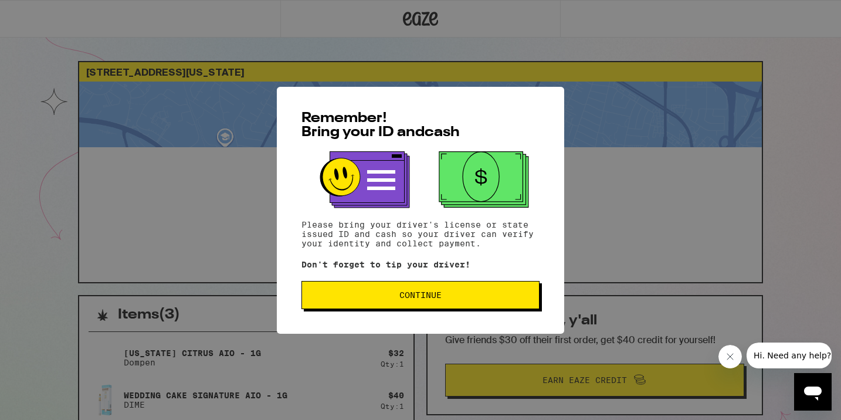
click at [467, 303] on button "Continue" at bounding box center [421, 295] width 238 height 28
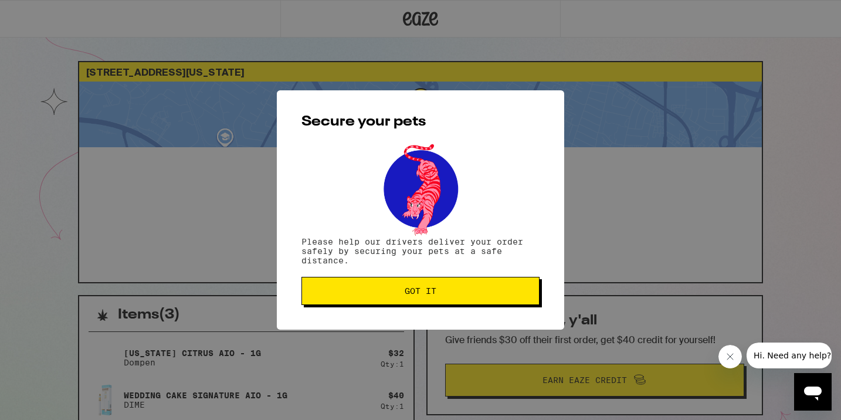
click at [467, 303] on button "Got it" at bounding box center [421, 291] width 238 height 28
